Goal: Ask a question

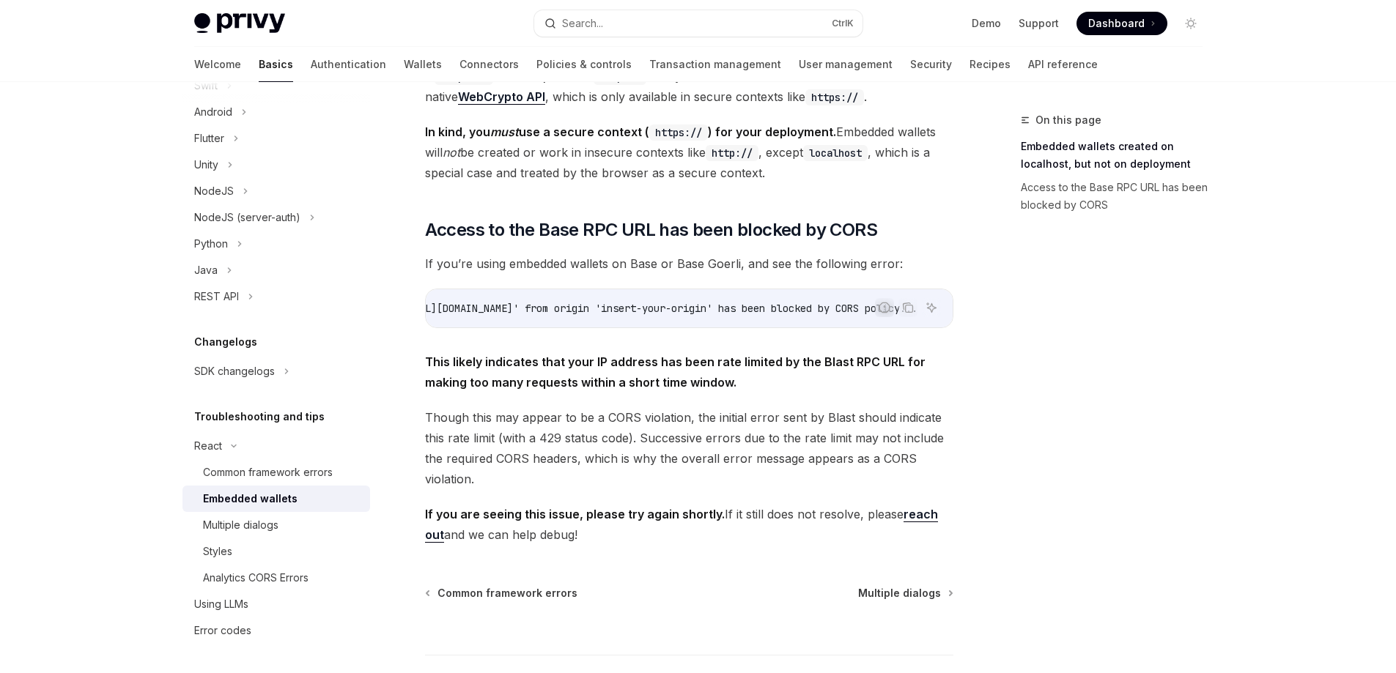
scroll to position [0, 331]
drag, startPoint x: 729, startPoint y: 350, endPoint x: 684, endPoint y: 251, distance: 109.5
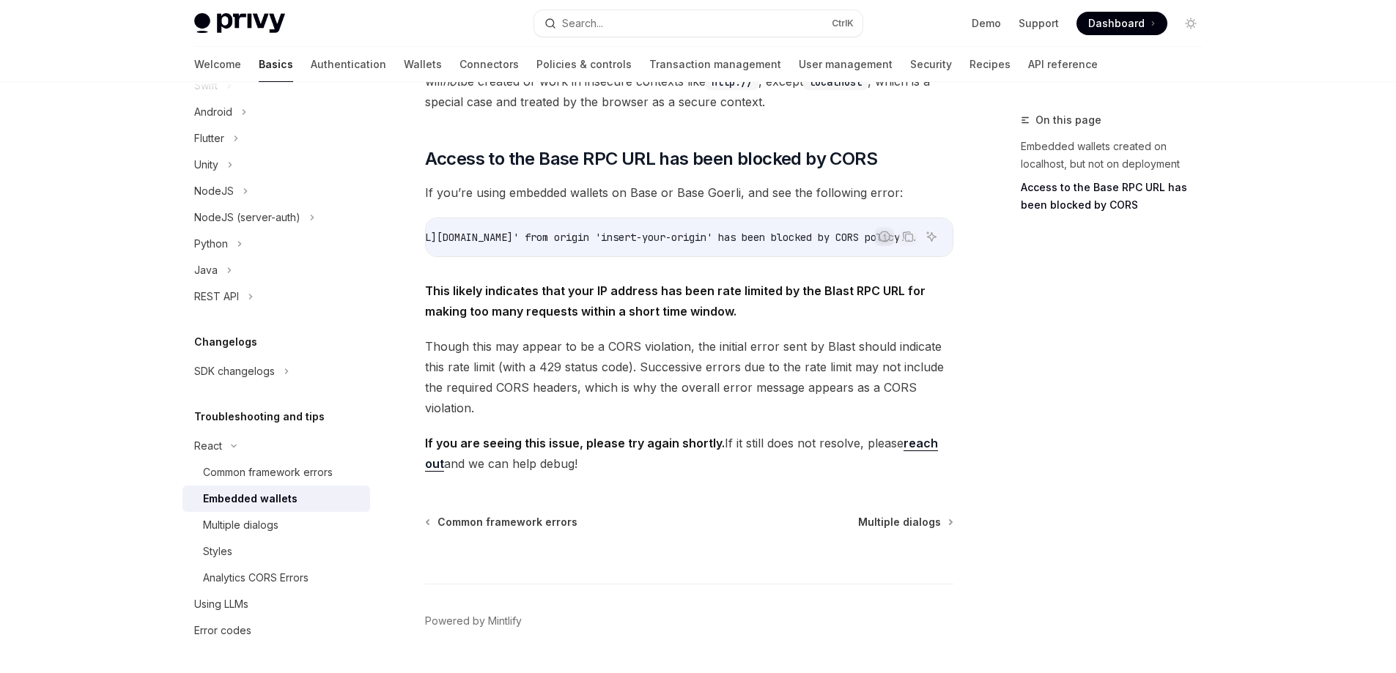
scroll to position [383, 0]
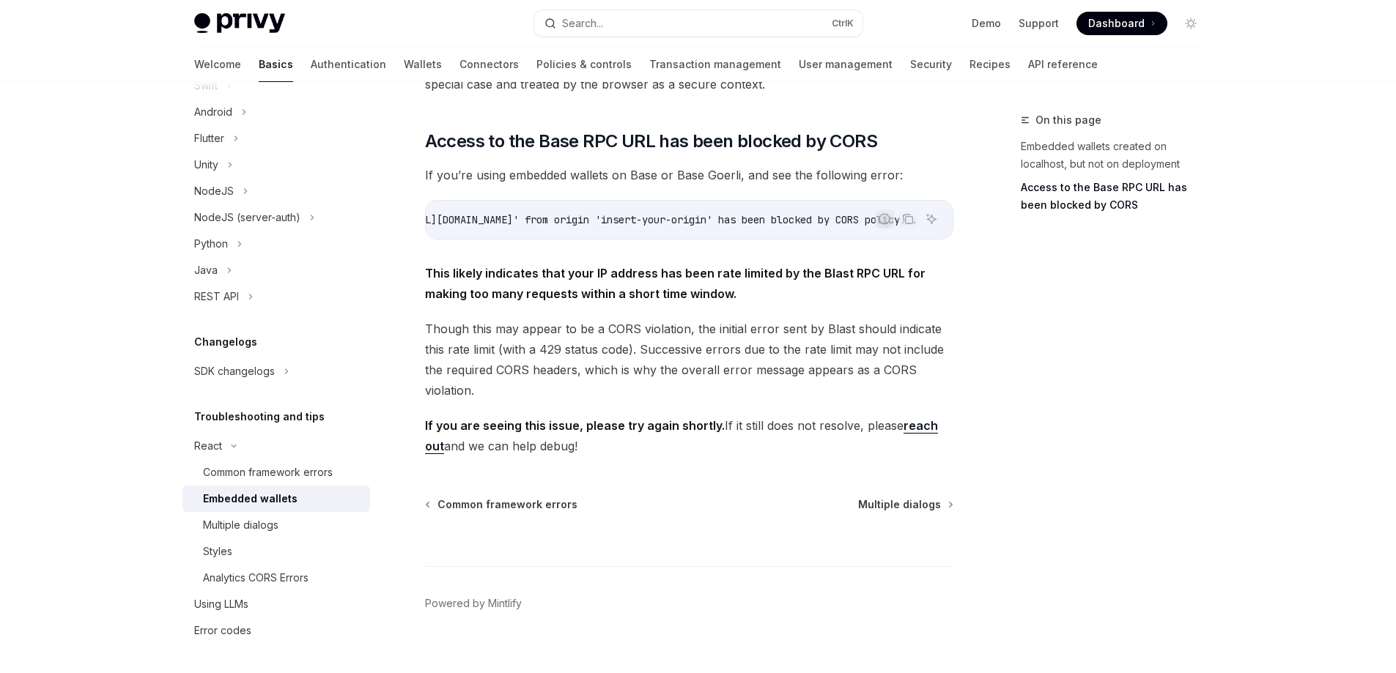
drag, startPoint x: 506, startPoint y: 335, endPoint x: 489, endPoint y: 320, distance: 22.9
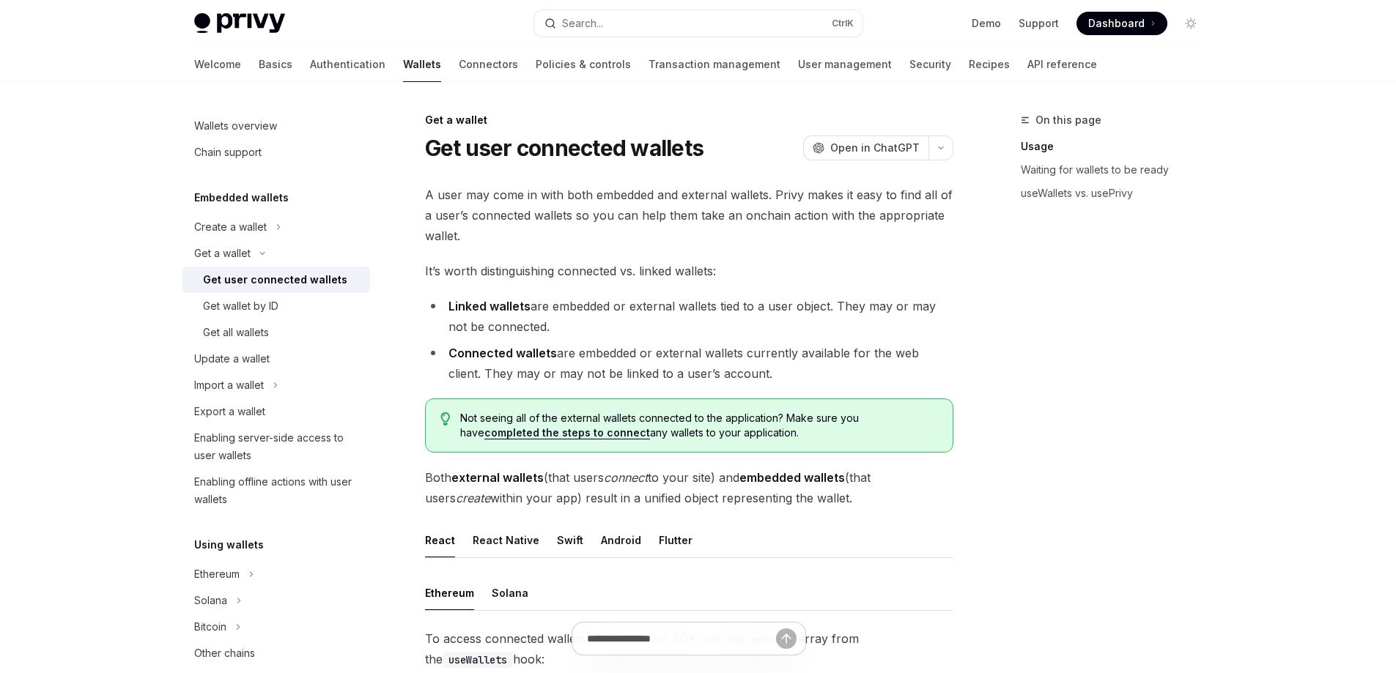
drag, startPoint x: 0, startPoint y: 0, endPoint x: 496, endPoint y: 298, distance: 578.5
drag, startPoint x: 442, startPoint y: 191, endPoint x: 439, endPoint y: 177, distance: 13.5
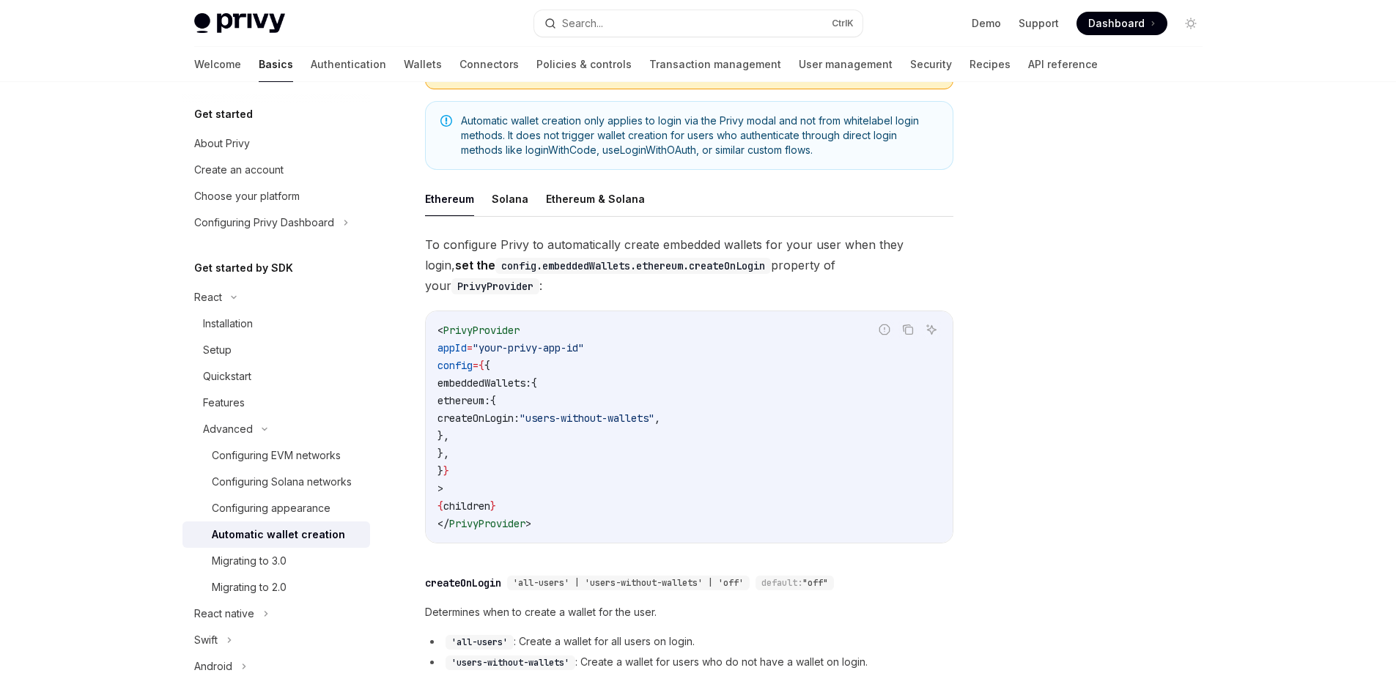
scroll to position [106, 0]
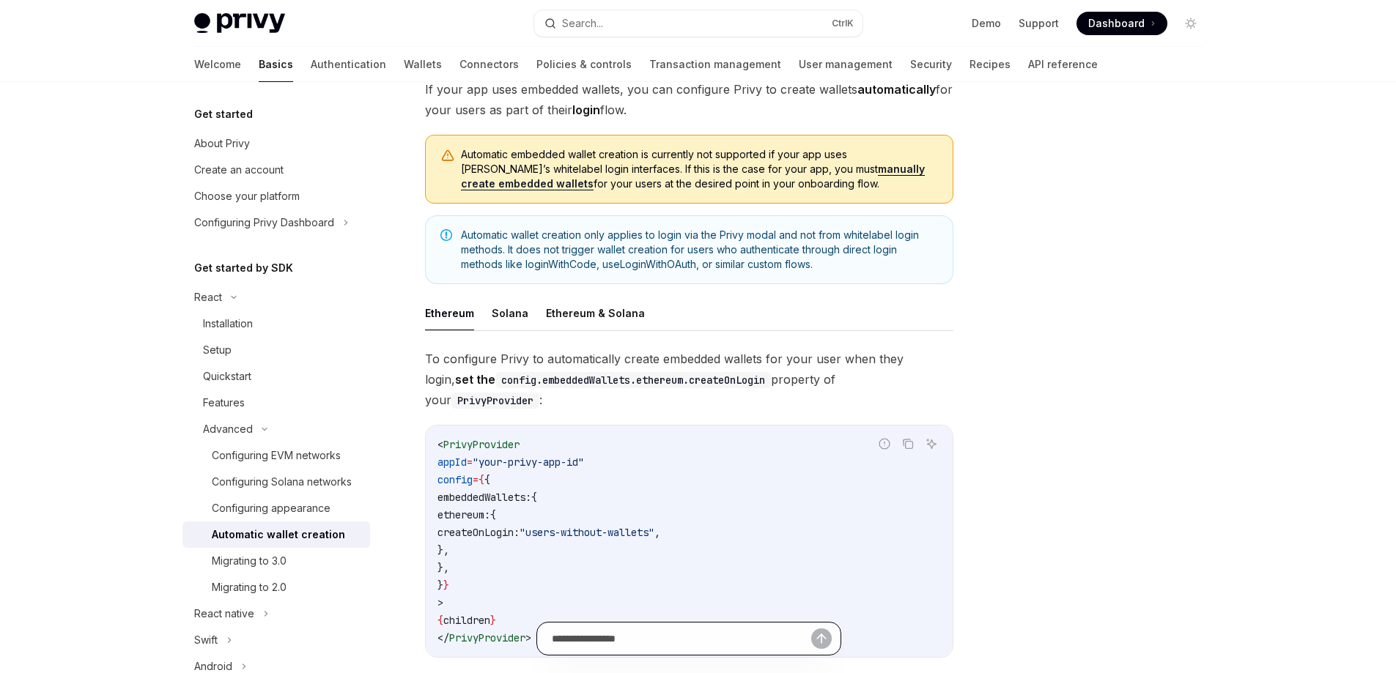
click at [637, 640] on input "Ask a question..." at bounding box center [681, 639] width 259 height 32
type input "**********"
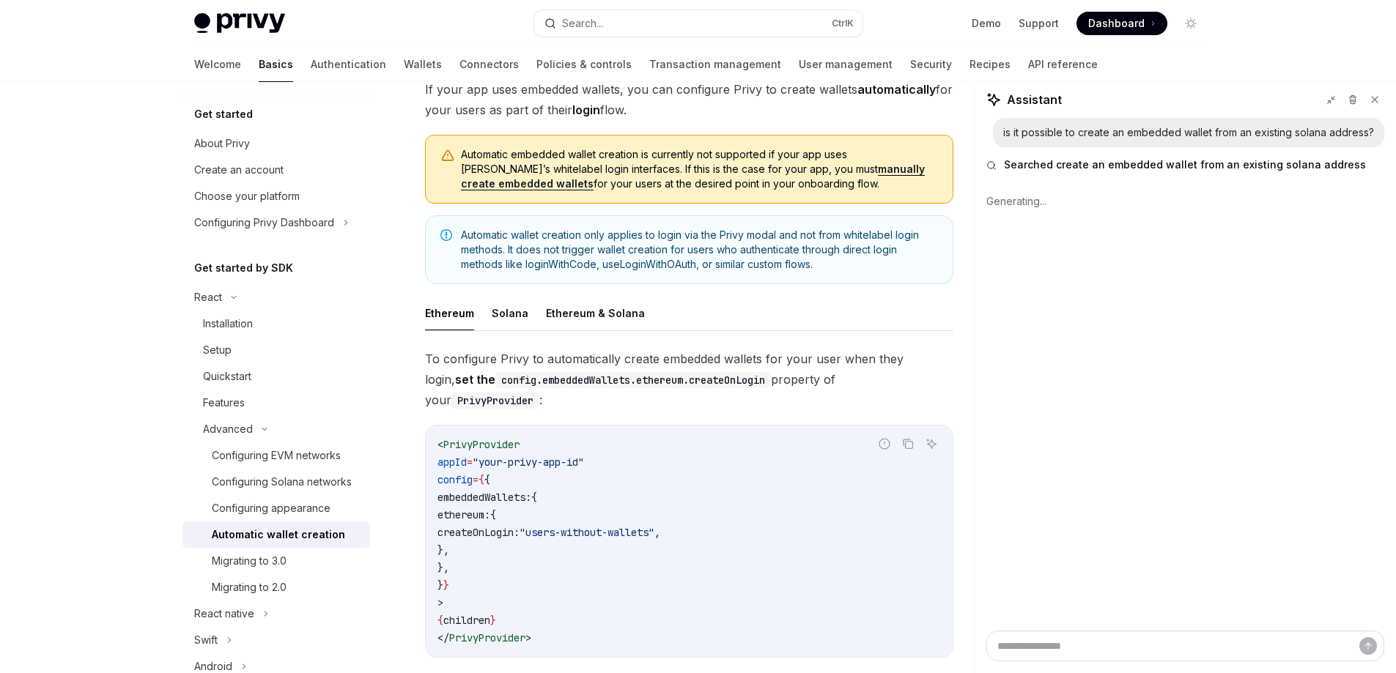
type textarea "*"
